Goal: Information Seeking & Learning: Learn about a topic

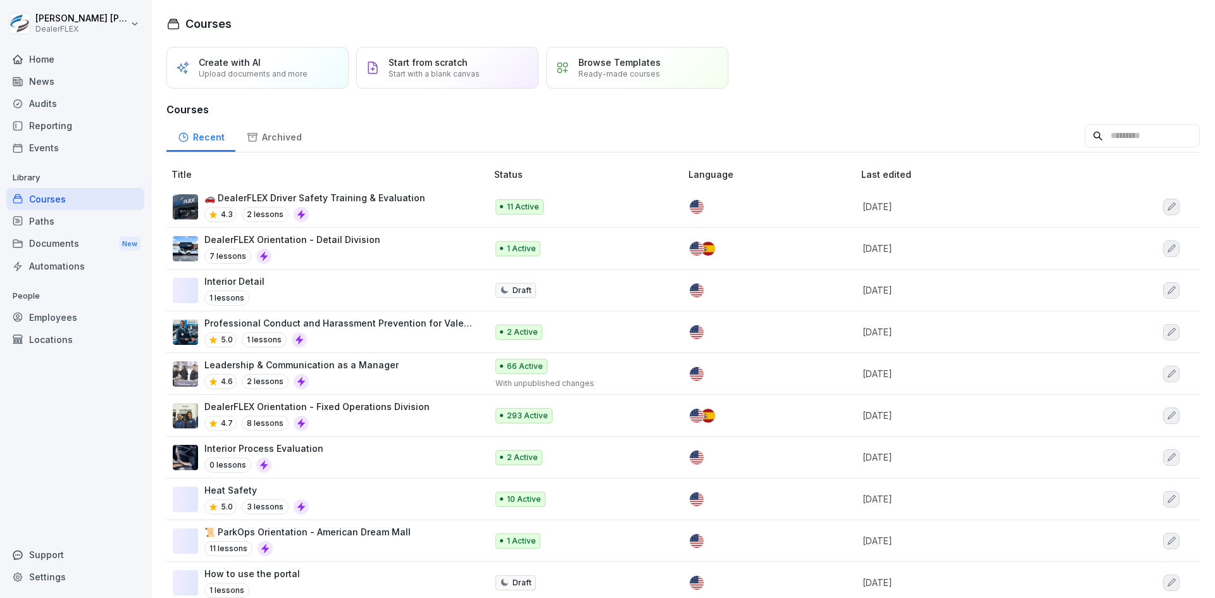
click at [358, 415] on div "DealerFLEX Orientation - Fixed Operations Division 4.7 8 lessons" at bounding box center [316, 415] width 225 height 31
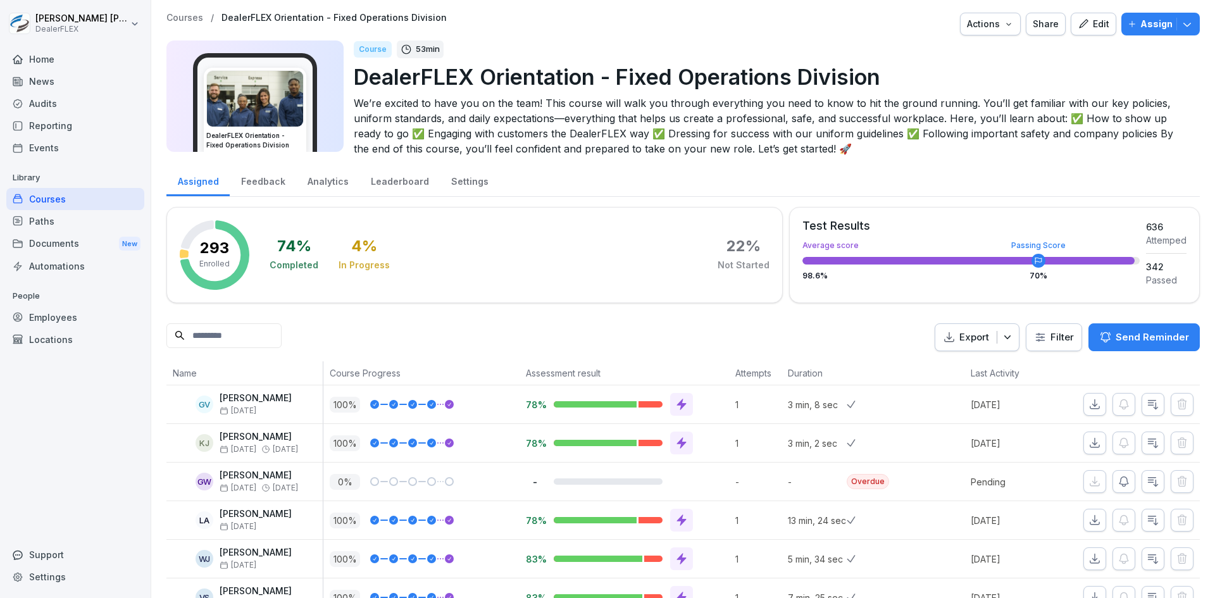
click at [260, 334] on input at bounding box center [223, 335] width 115 height 25
type input "*"
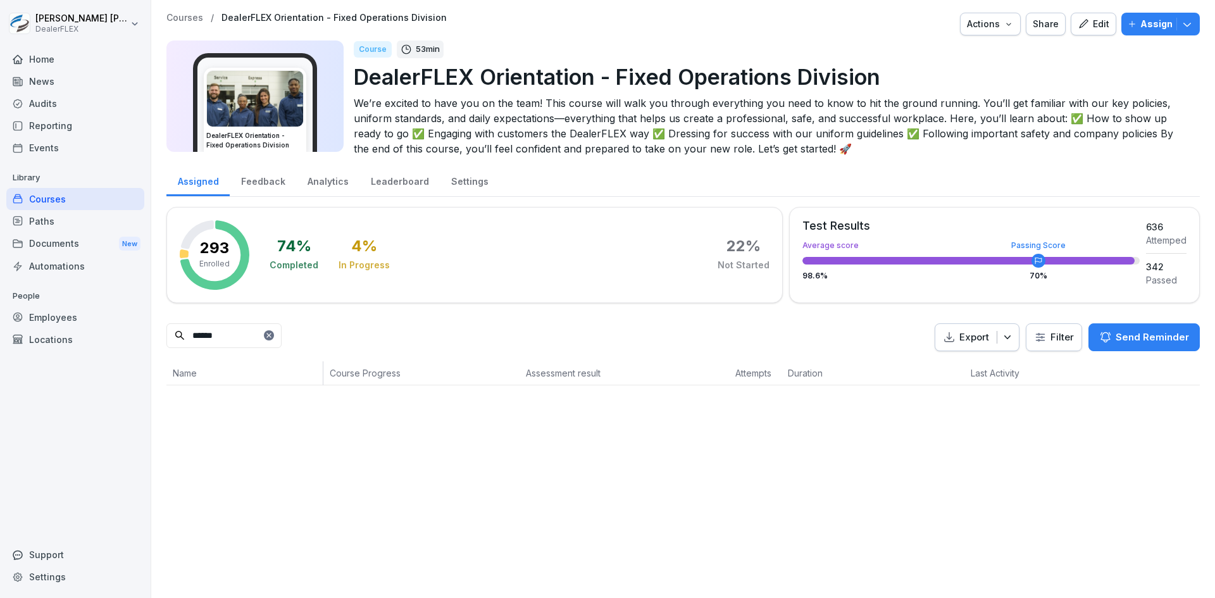
type input "******"
click at [338, 179] on div "Analytics" at bounding box center [327, 180] width 63 height 32
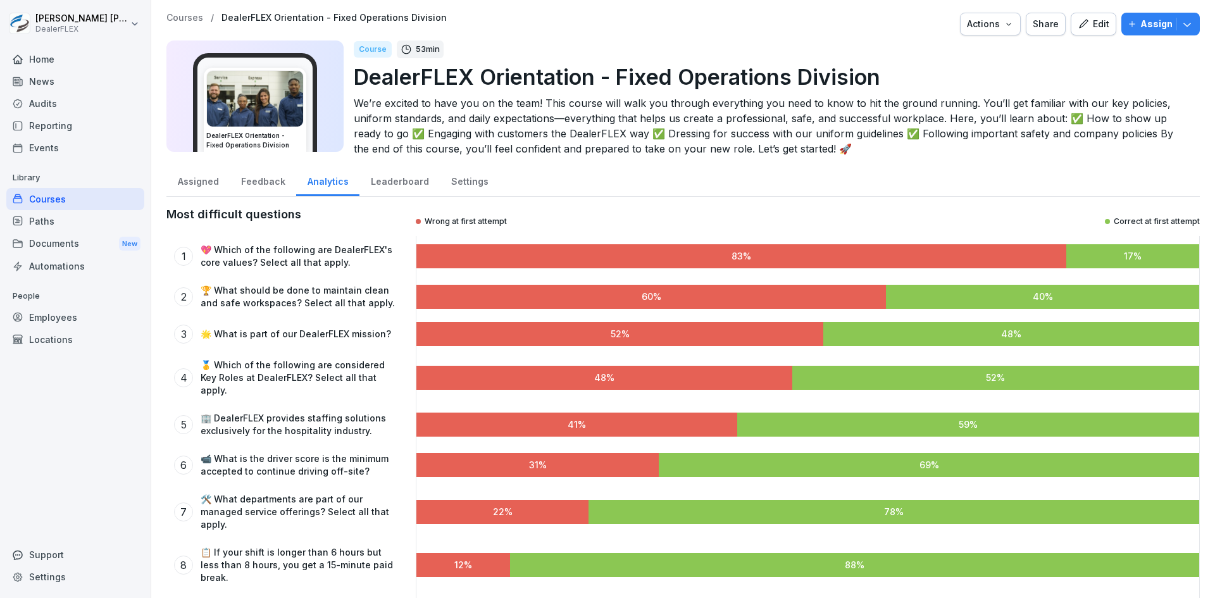
click at [195, 181] on div "Assigned" at bounding box center [197, 180] width 63 height 32
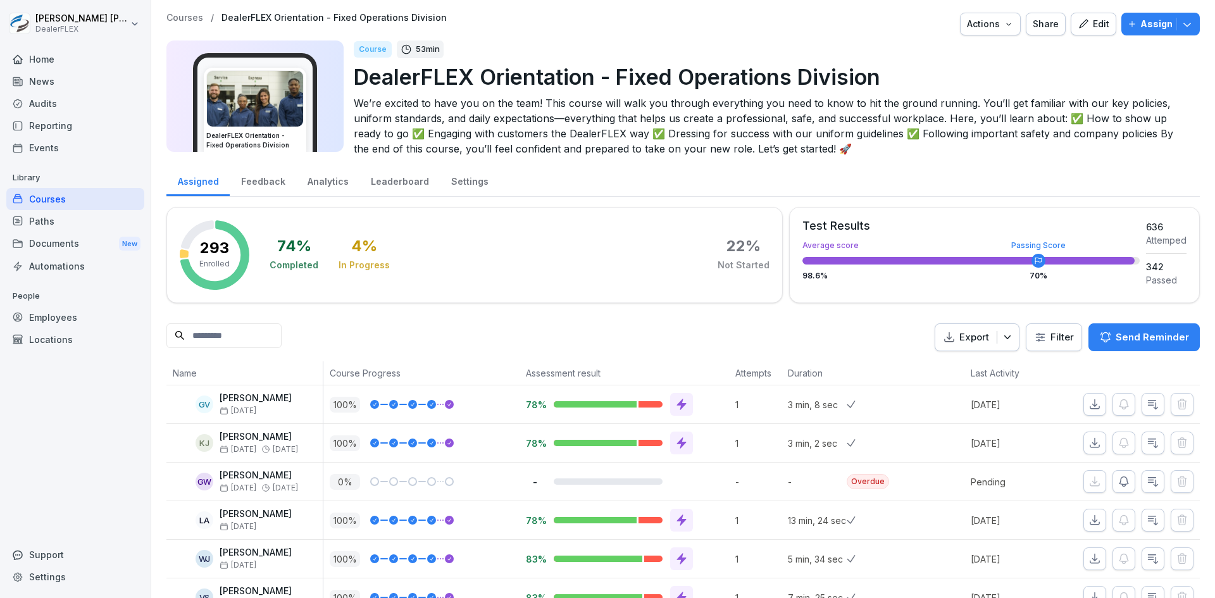
click at [327, 183] on div "Analytics" at bounding box center [327, 180] width 63 height 32
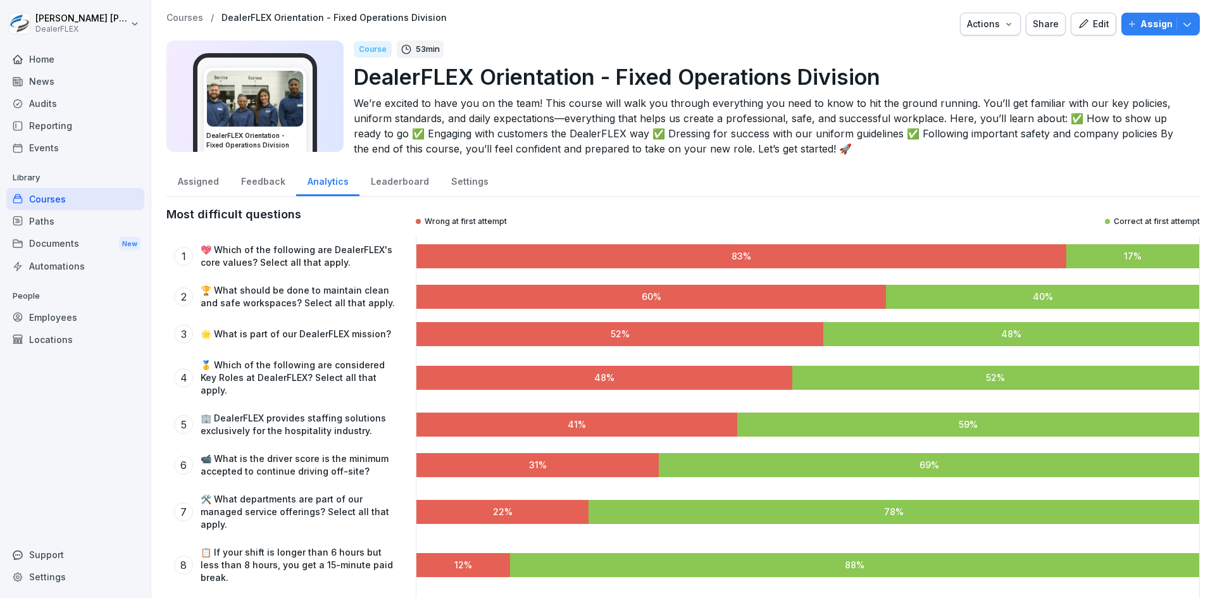
click at [803, 32] on div at bounding box center [703, 24] width 503 height 23
